Goal: Task Accomplishment & Management: Manage account settings

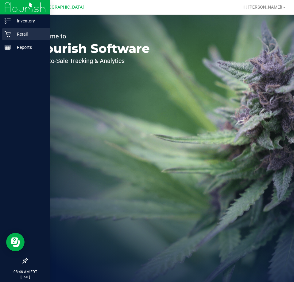
click at [8, 31] on icon at bounding box center [8, 34] width 6 height 6
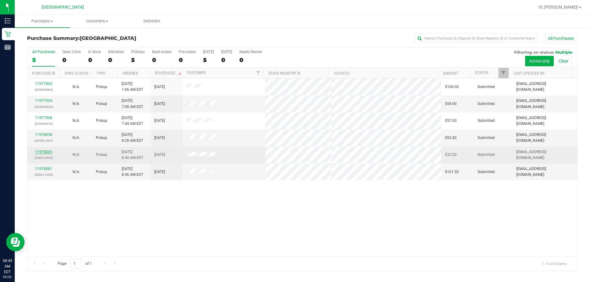
click at [43, 152] on link "11978065" at bounding box center [43, 152] width 17 height 4
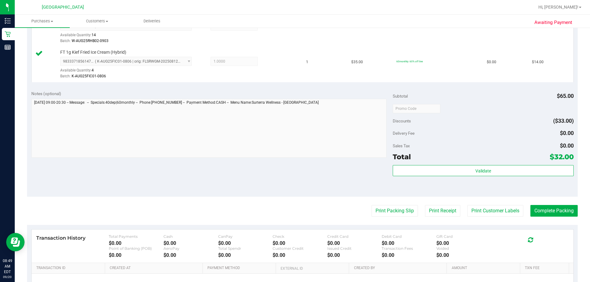
scroll to position [191, 0]
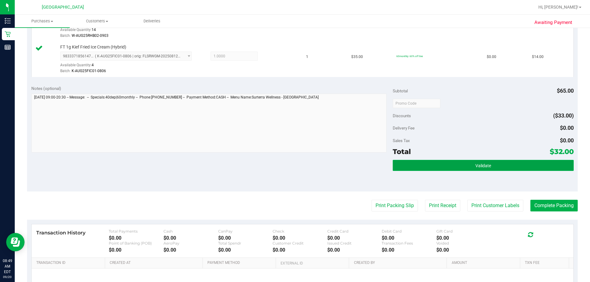
click at [294, 164] on button "Validate" at bounding box center [483, 165] width 181 height 11
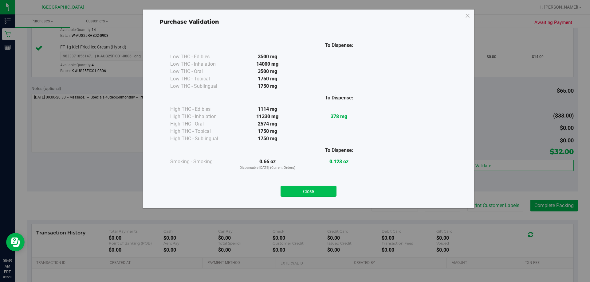
click at [294, 188] on button "Close" at bounding box center [309, 191] width 56 height 11
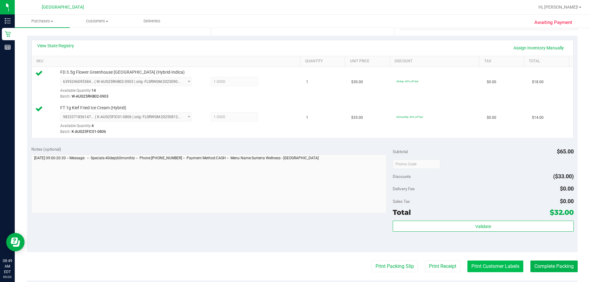
scroll to position [160, 0]
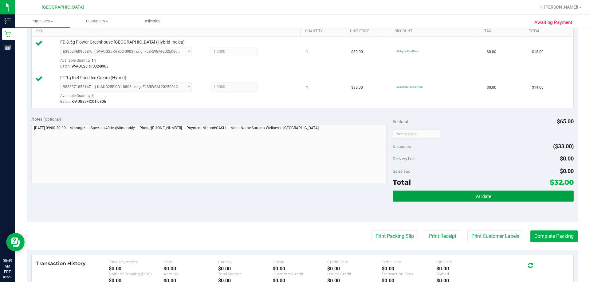
click at [294, 195] on span "Validate" at bounding box center [483, 196] width 16 height 5
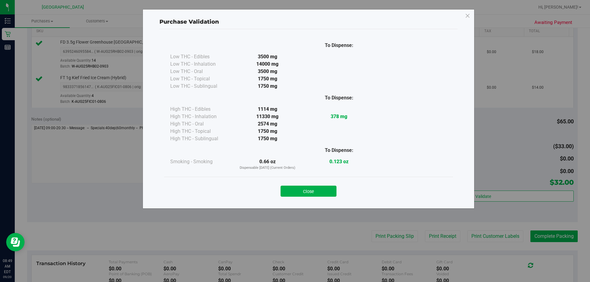
click at [294, 191] on button "Close" at bounding box center [309, 191] width 56 height 11
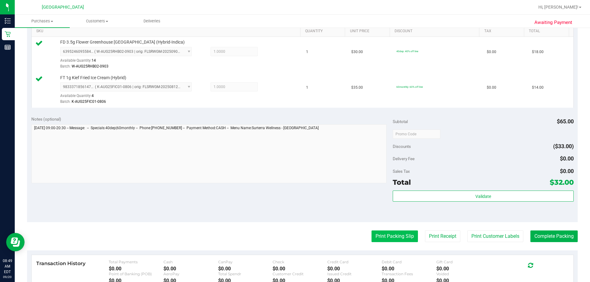
click at [294, 241] on button "Print Packing Slip" at bounding box center [395, 237] width 46 height 12
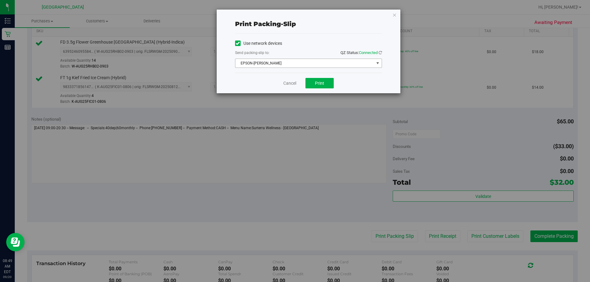
click at [294, 64] on span "EPSON-[PERSON_NAME]" at bounding box center [304, 63] width 139 height 9
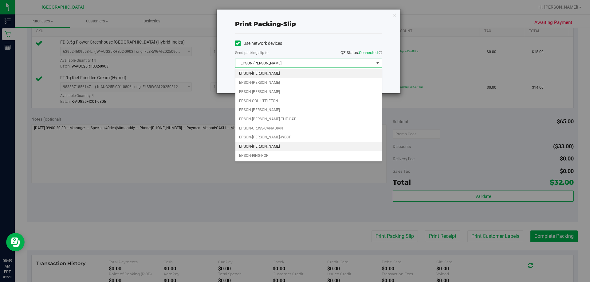
click at [282, 144] on li "EPSON-[PERSON_NAME]" at bounding box center [308, 146] width 146 height 9
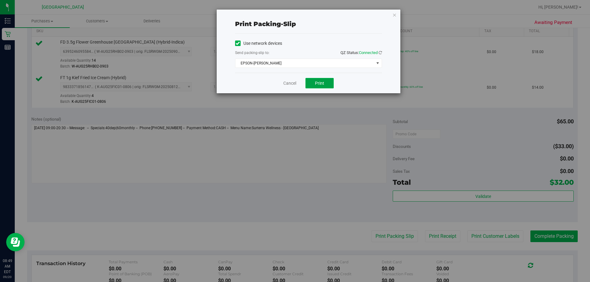
click at [294, 79] on button "Print" at bounding box center [319, 83] width 28 height 10
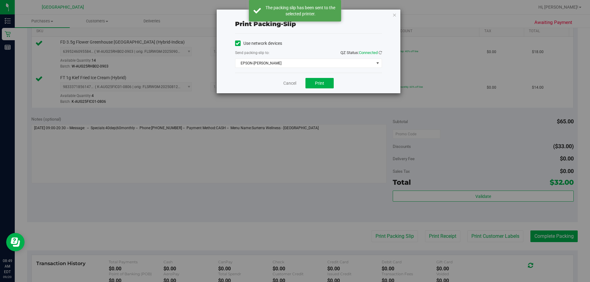
click at [294, 15] on icon "button" at bounding box center [394, 14] width 4 height 7
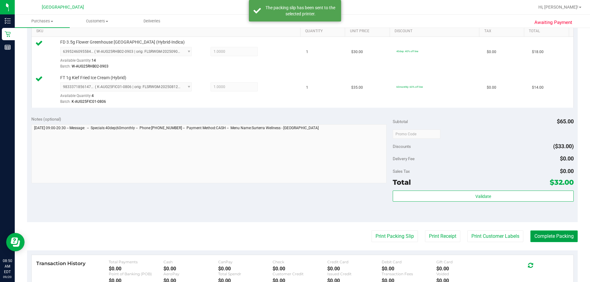
click at [294, 233] on button "Complete Packing" at bounding box center [553, 237] width 47 height 12
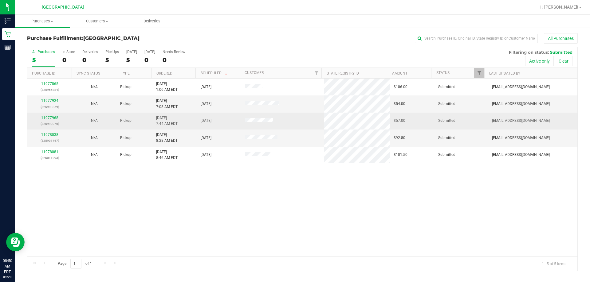
click at [48, 119] on link "11977968" at bounding box center [49, 118] width 17 height 4
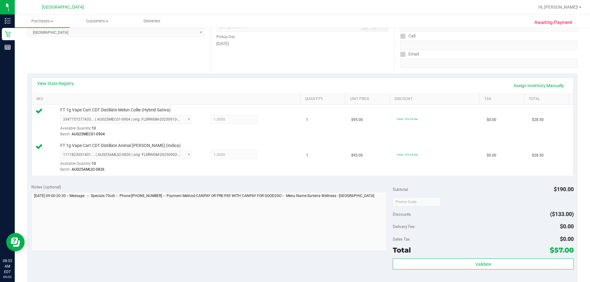
scroll to position [123, 0]
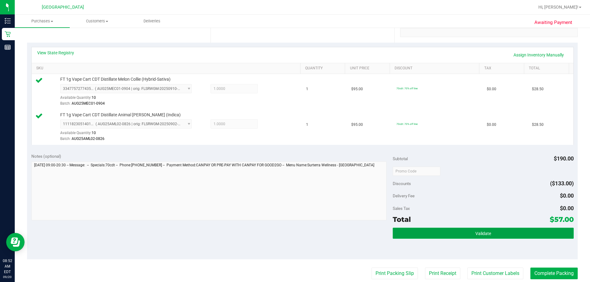
click at [294, 232] on button "Validate" at bounding box center [483, 233] width 181 height 11
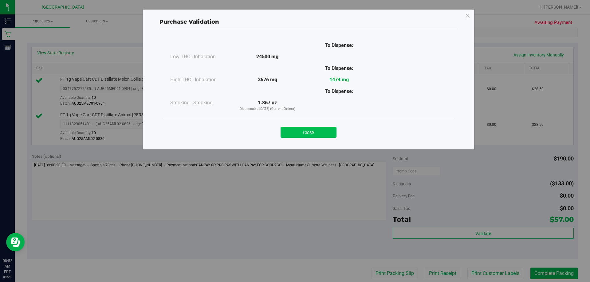
click at [294, 136] on button "Close" at bounding box center [309, 132] width 56 height 11
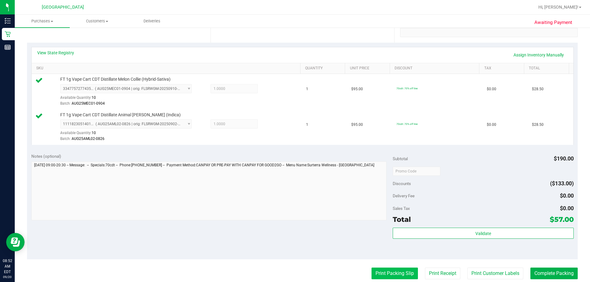
click at [294, 269] on button "Print Packing Slip" at bounding box center [395, 274] width 46 height 12
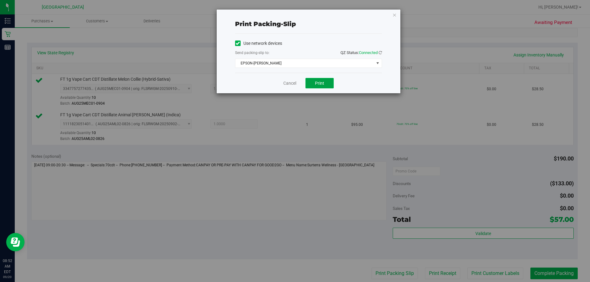
click at [294, 80] on button "Print" at bounding box center [319, 83] width 28 height 10
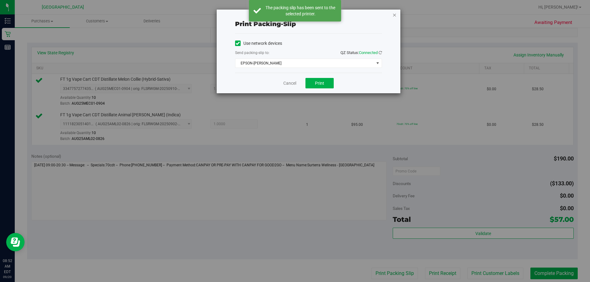
click at [294, 15] on icon "button" at bounding box center [394, 14] width 4 height 7
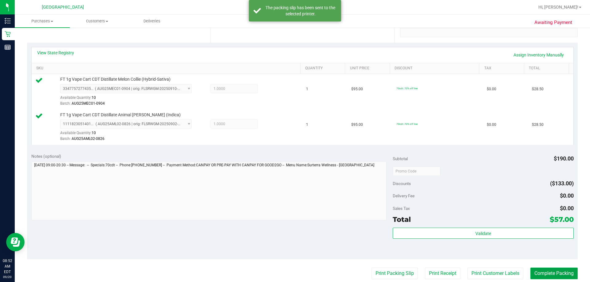
click at [294, 270] on button "Complete Packing" at bounding box center [553, 274] width 47 height 12
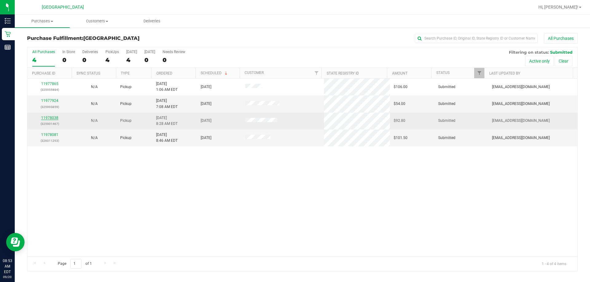
click at [49, 120] on link "11978038" at bounding box center [49, 118] width 17 height 4
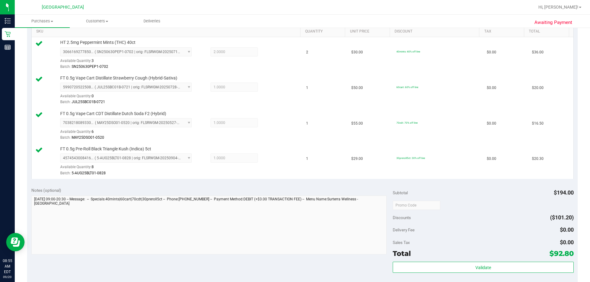
scroll to position [246, 0]
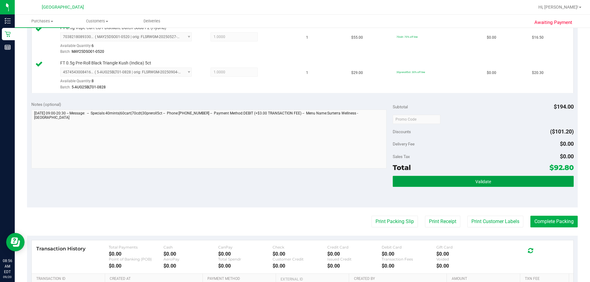
click at [294, 184] on button "Validate" at bounding box center [483, 181] width 181 height 11
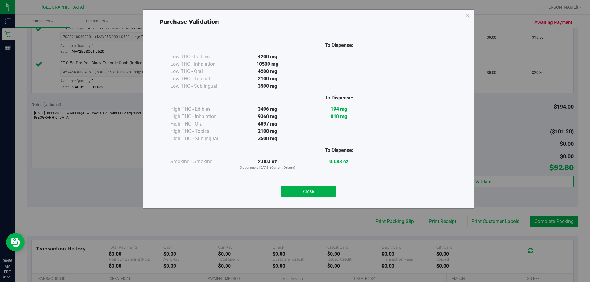
click at [294, 193] on button "Close" at bounding box center [309, 191] width 56 height 11
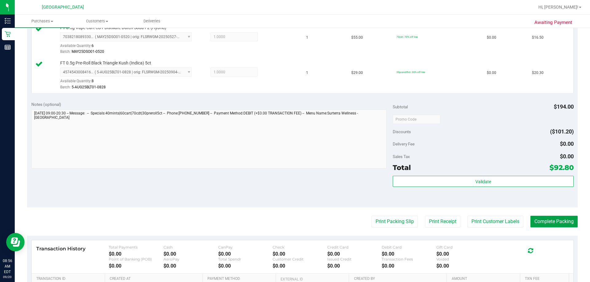
click at [294, 221] on button "Complete Packing" at bounding box center [553, 222] width 47 height 12
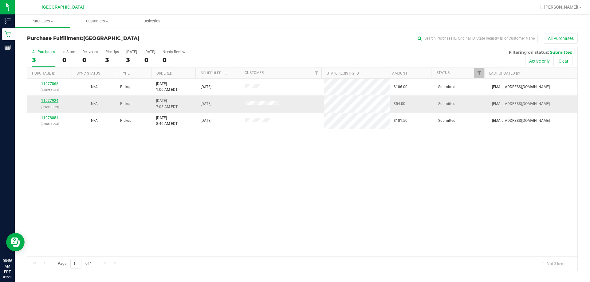
click at [54, 99] on link "11977924" at bounding box center [49, 101] width 17 height 4
click at [294, 74] on span "Filter" at bounding box center [479, 73] width 5 height 5
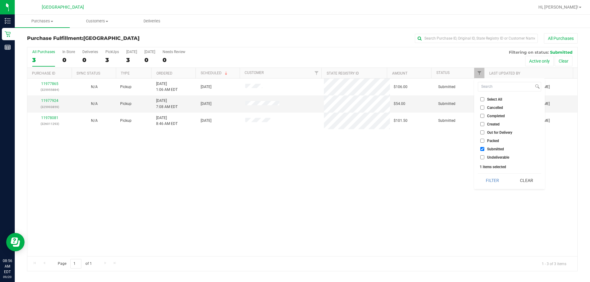
click at [294, 140] on span "Packed" at bounding box center [493, 141] width 12 height 4
click at [294, 140] on input "Packed" at bounding box center [482, 141] width 4 height 4
checkbox input "true"
click at [294, 175] on button "Filter" at bounding box center [493, 181] width 30 height 14
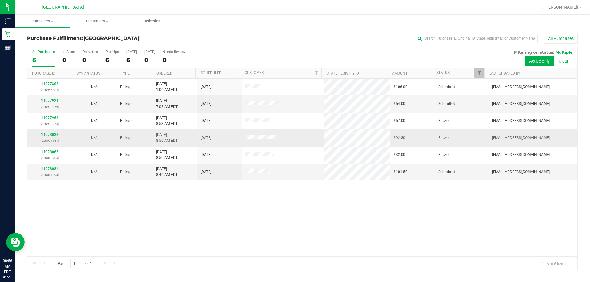
click at [50, 137] on link "11978038" at bounding box center [49, 135] width 17 height 4
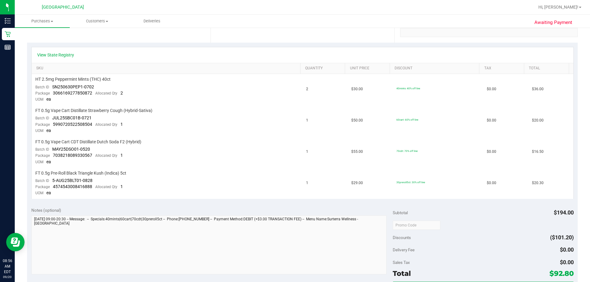
scroll to position [215, 0]
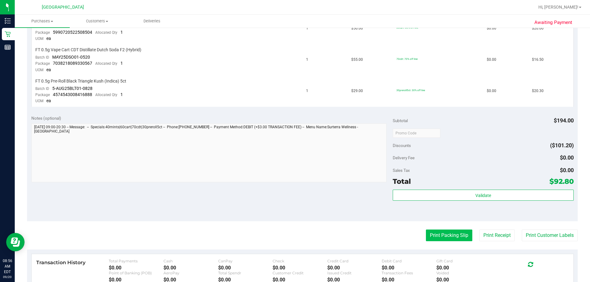
click at [294, 232] on button "Print Packing Slip" at bounding box center [449, 236] width 46 height 12
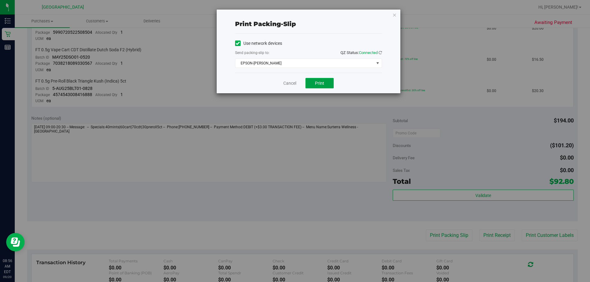
click at [294, 80] on button "Print" at bounding box center [319, 83] width 28 height 10
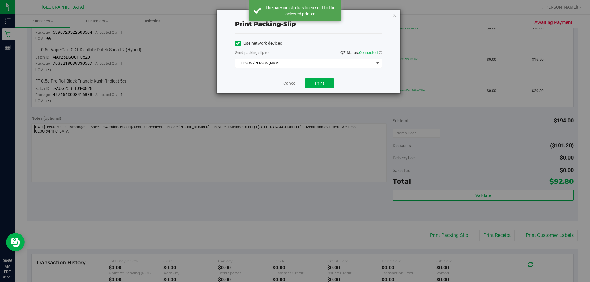
click at [294, 16] on icon "button" at bounding box center [394, 14] width 4 height 7
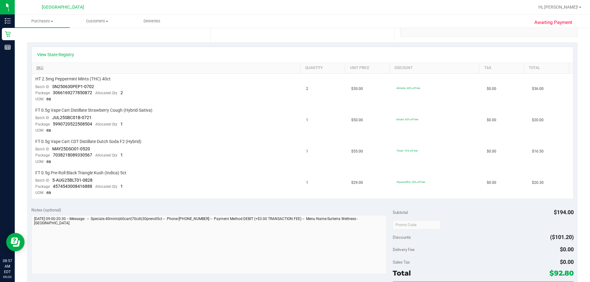
scroll to position [123, 0]
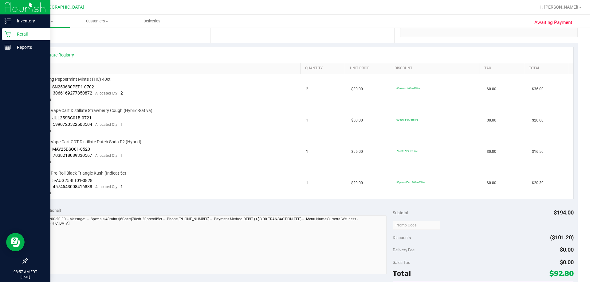
click at [16, 35] on p "Retail" at bounding box center [29, 33] width 37 height 7
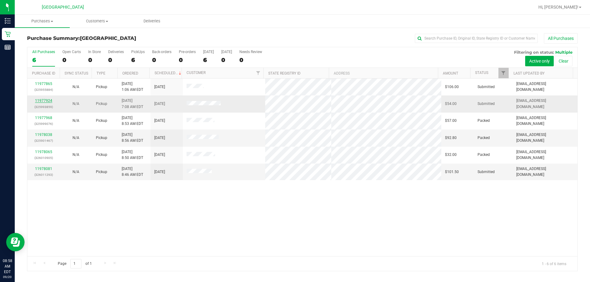
click at [49, 99] on link "11977924" at bounding box center [43, 101] width 17 height 4
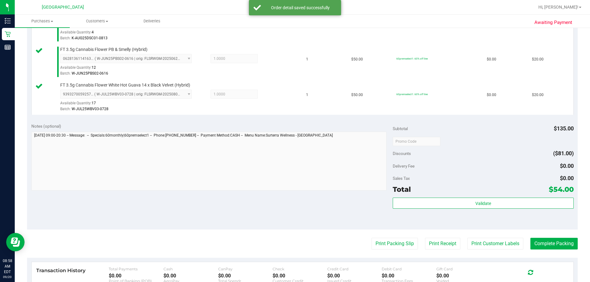
scroll to position [277, 0]
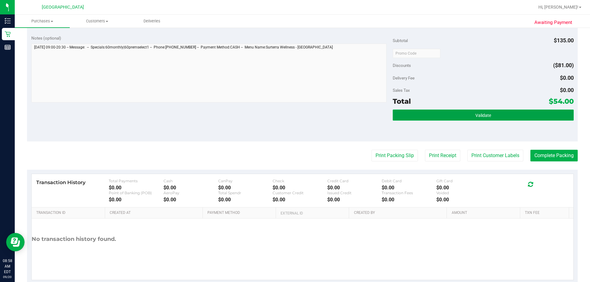
click at [294, 116] on button "Validate" at bounding box center [483, 115] width 181 height 11
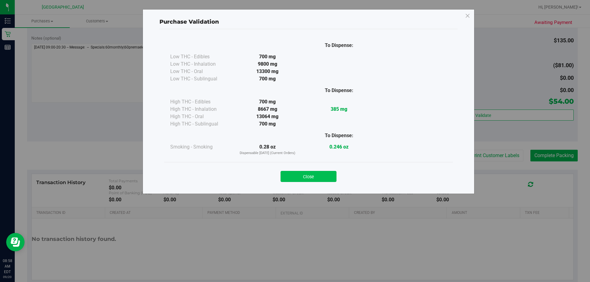
click at [294, 175] on button "Close" at bounding box center [309, 176] width 56 height 11
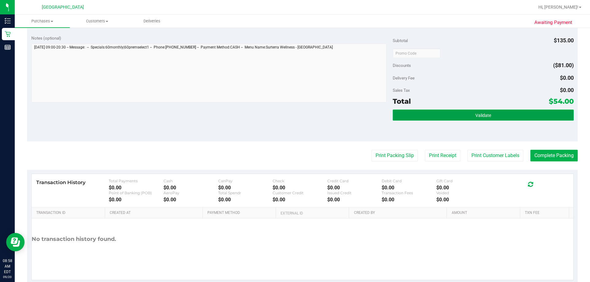
click at [294, 110] on button "Validate" at bounding box center [483, 115] width 181 height 11
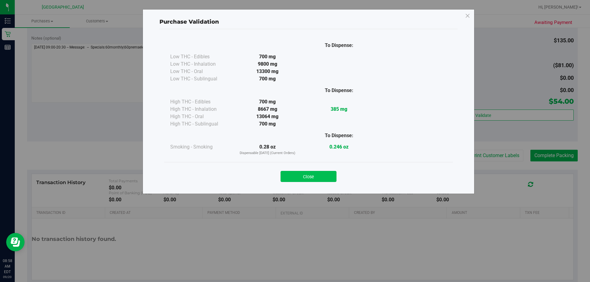
click at [294, 174] on button "Close" at bounding box center [309, 176] width 56 height 11
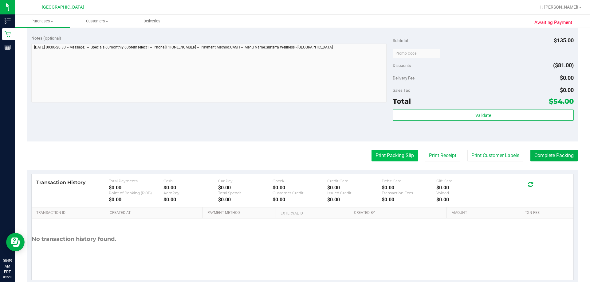
click at [294, 156] on button "Print Packing Slip" at bounding box center [395, 156] width 46 height 12
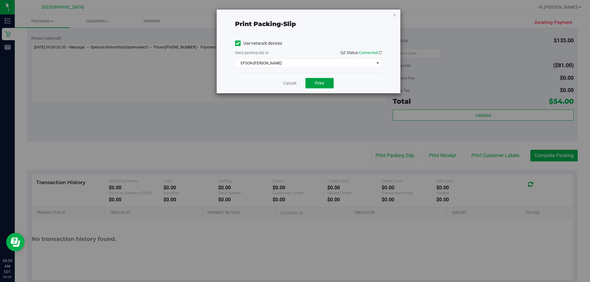
click at [294, 83] on span "Print" at bounding box center [319, 83] width 9 height 5
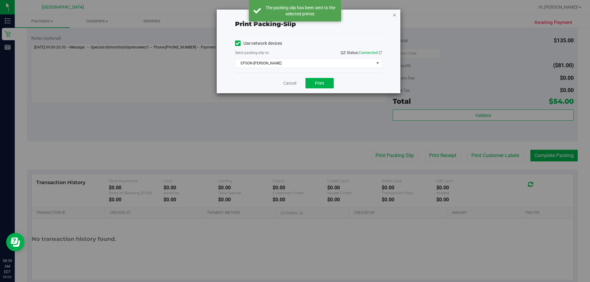
click at [294, 15] on icon "button" at bounding box center [394, 14] width 4 height 7
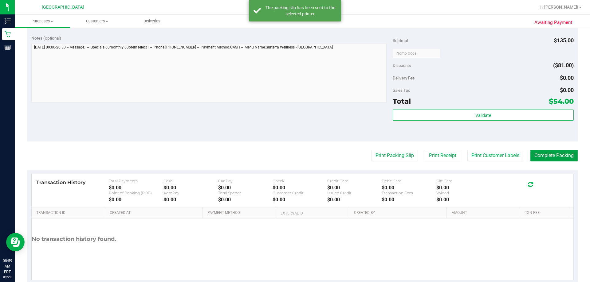
click at [294, 153] on button "Complete Packing" at bounding box center [553, 156] width 47 height 12
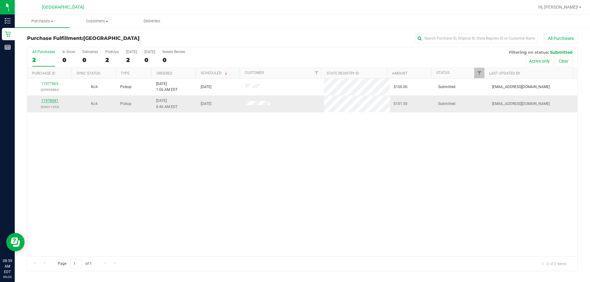
click at [52, 101] on link "11978081" at bounding box center [49, 101] width 17 height 4
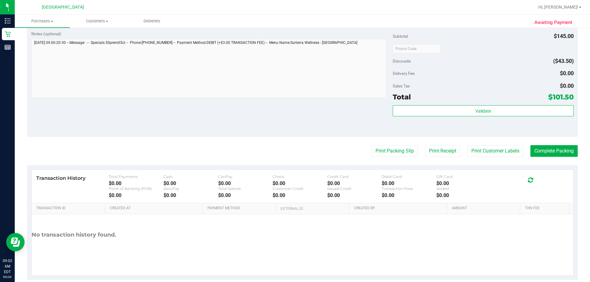
scroll to position [327, 0]
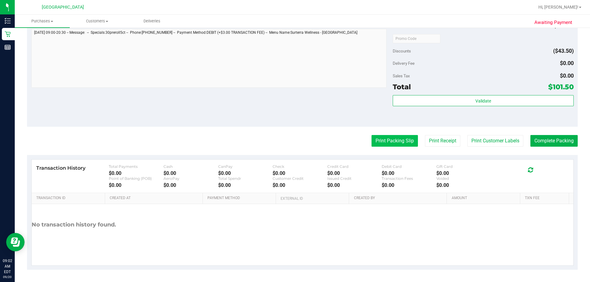
click at [294, 137] on button "Print Packing Slip" at bounding box center [395, 141] width 46 height 12
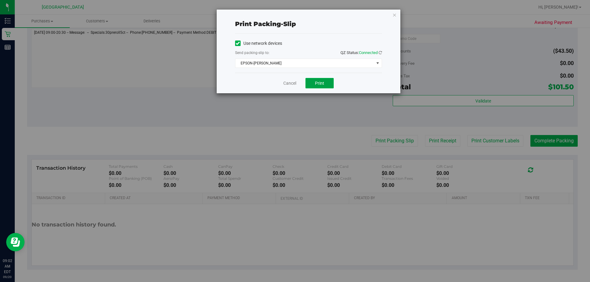
click at [294, 81] on span "Print" at bounding box center [319, 83] width 9 height 5
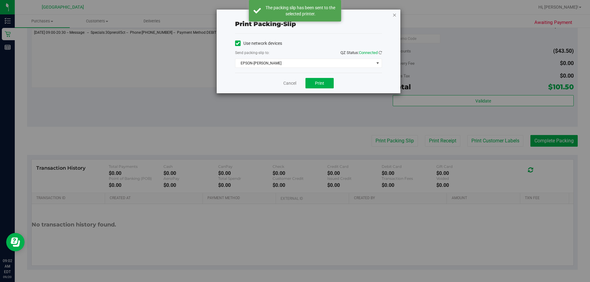
click at [294, 16] on icon "button" at bounding box center [394, 14] width 4 height 7
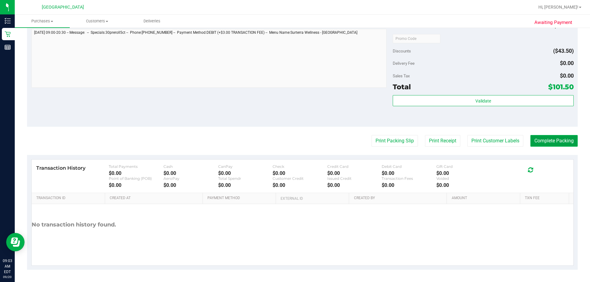
click at [294, 137] on button "Complete Packing" at bounding box center [553, 141] width 47 height 12
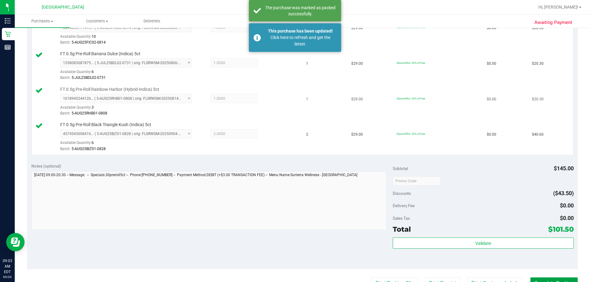
scroll to position [173, 0]
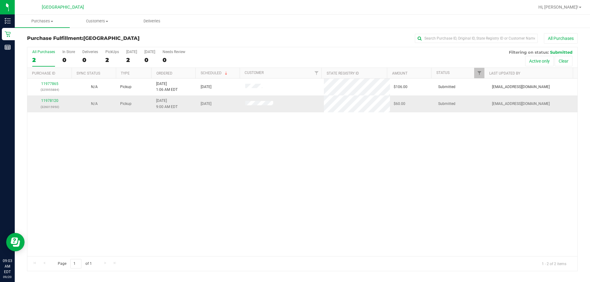
click at [58, 100] on div "11978120 (326015950)" at bounding box center [49, 104] width 37 height 12
click at [57, 100] on link "11978120" at bounding box center [49, 101] width 17 height 4
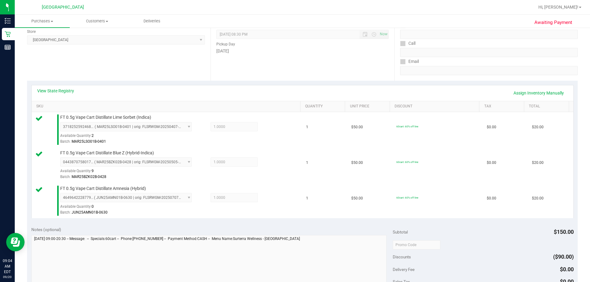
scroll to position [154, 0]
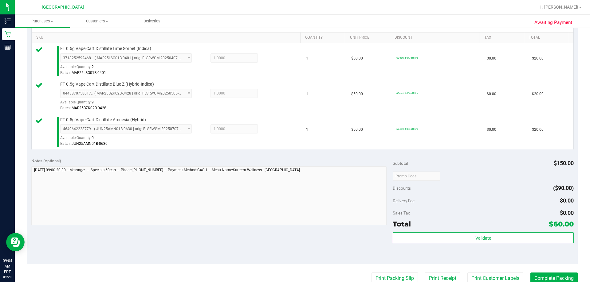
click at [294, 231] on div "Subtotal $150.00 Discounts ($90.00) Delivery Fee $0.00 Sales Tax $0.00 Total $6…" at bounding box center [483, 209] width 181 height 102
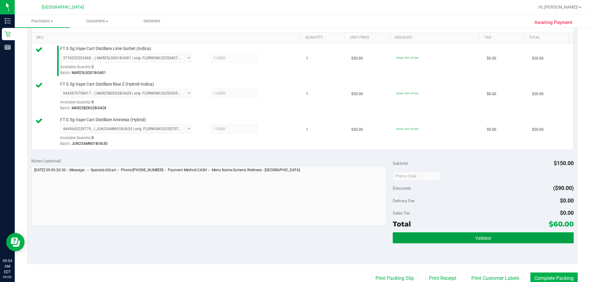
click at [294, 236] on button "Validate" at bounding box center [483, 238] width 181 height 11
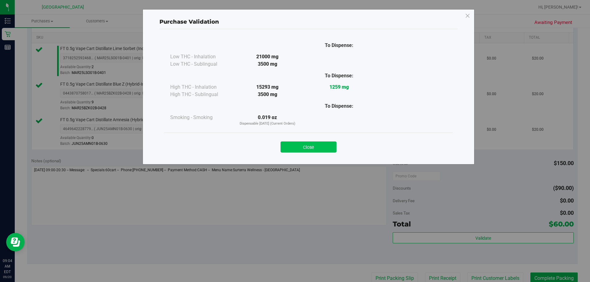
click at [294, 149] on button "Close" at bounding box center [309, 147] width 56 height 11
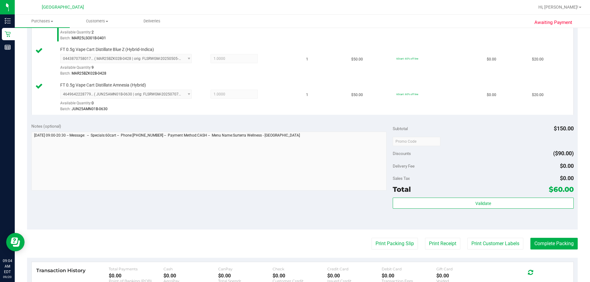
scroll to position [246, 0]
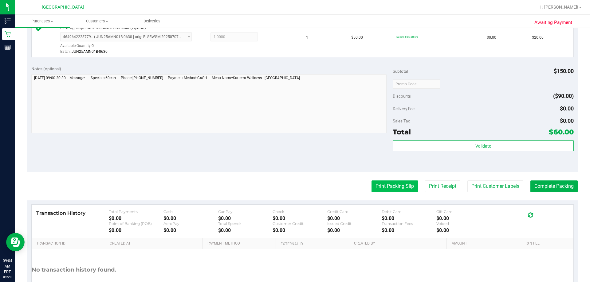
click at [294, 184] on button "Print Packing Slip" at bounding box center [395, 187] width 46 height 12
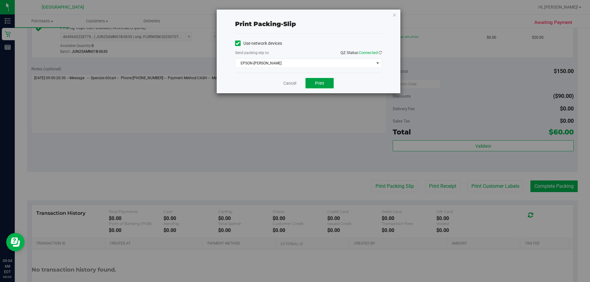
click at [294, 81] on span "Print" at bounding box center [319, 83] width 9 height 5
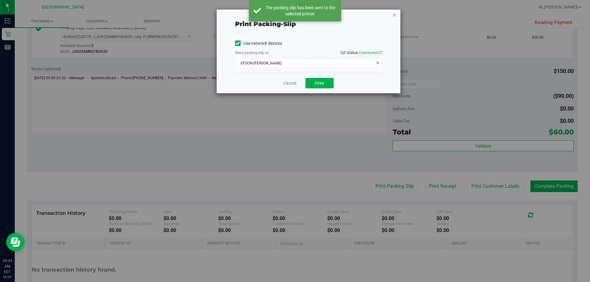
click at [294, 15] on icon "button" at bounding box center [394, 14] width 4 height 7
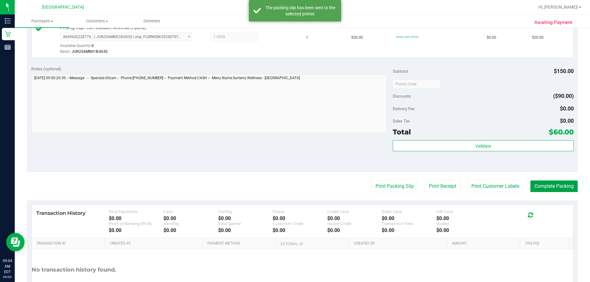
click at [294, 185] on button "Complete Packing" at bounding box center [553, 187] width 47 height 12
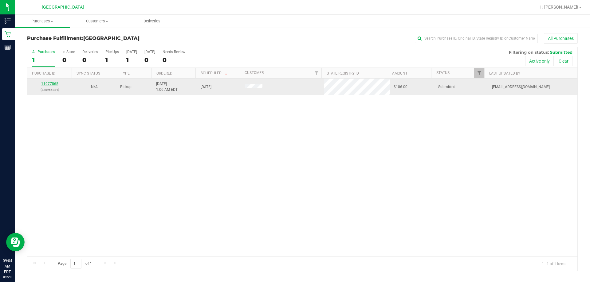
click at [49, 85] on link "11977865" at bounding box center [49, 84] width 17 height 4
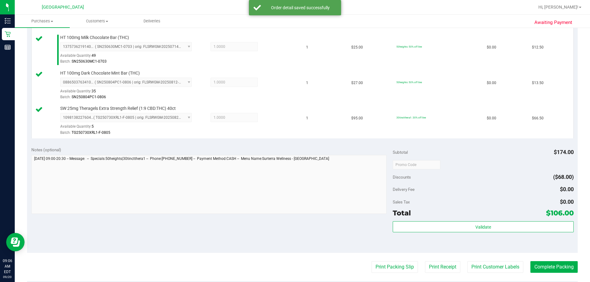
scroll to position [269, 0]
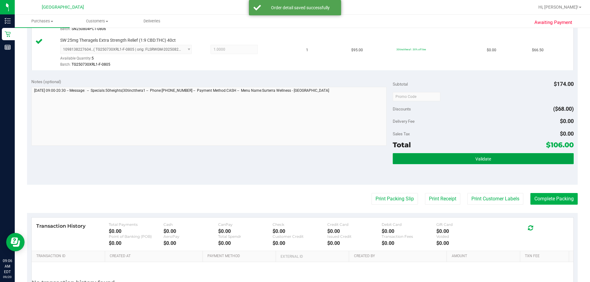
click at [294, 155] on button "Validate" at bounding box center [483, 158] width 181 height 11
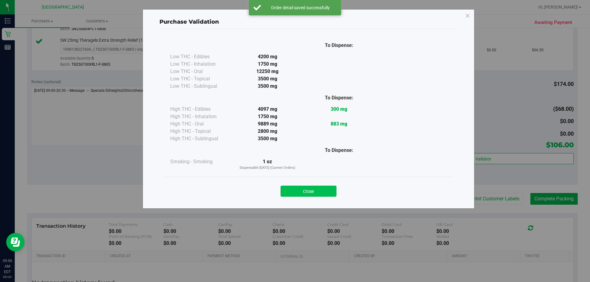
click at [294, 193] on button "Close" at bounding box center [309, 191] width 56 height 11
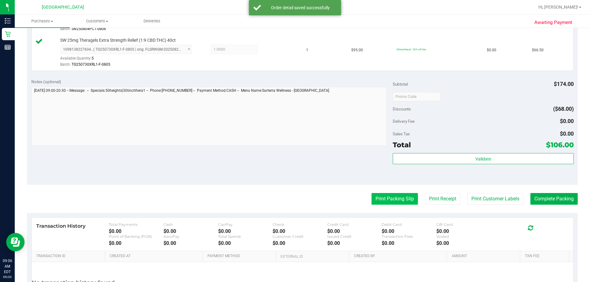
click at [294, 200] on button "Print Packing Slip" at bounding box center [395, 199] width 46 height 12
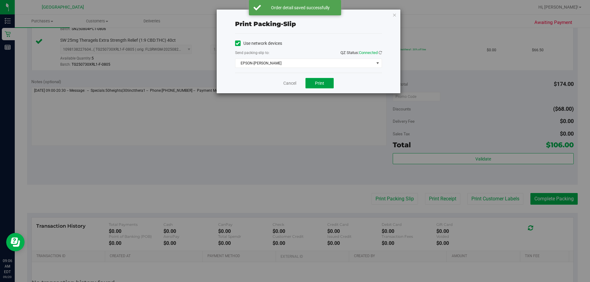
click at [294, 85] on button "Print" at bounding box center [319, 83] width 28 height 10
click at [294, 16] on icon "button" at bounding box center [394, 14] width 4 height 7
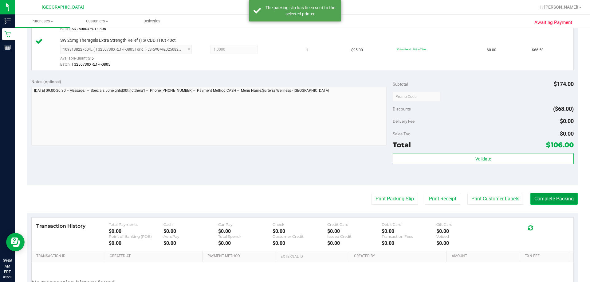
click at [294, 204] on button "Complete Packing" at bounding box center [553, 199] width 47 height 12
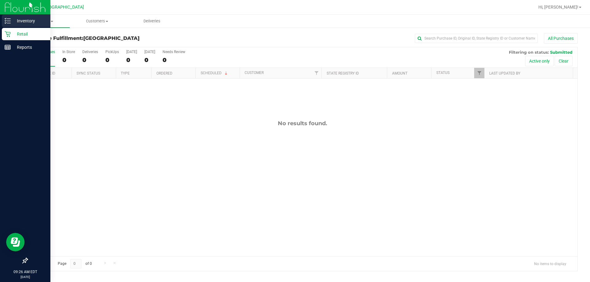
click at [14, 23] on p "Inventory" at bounding box center [29, 20] width 37 height 7
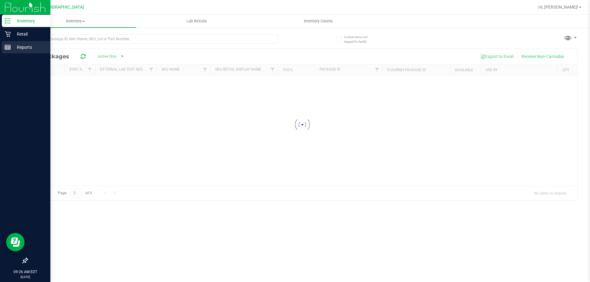
click at [25, 47] on p "Reports" at bounding box center [29, 47] width 37 height 7
